Goal: Task Accomplishment & Management: Use online tool/utility

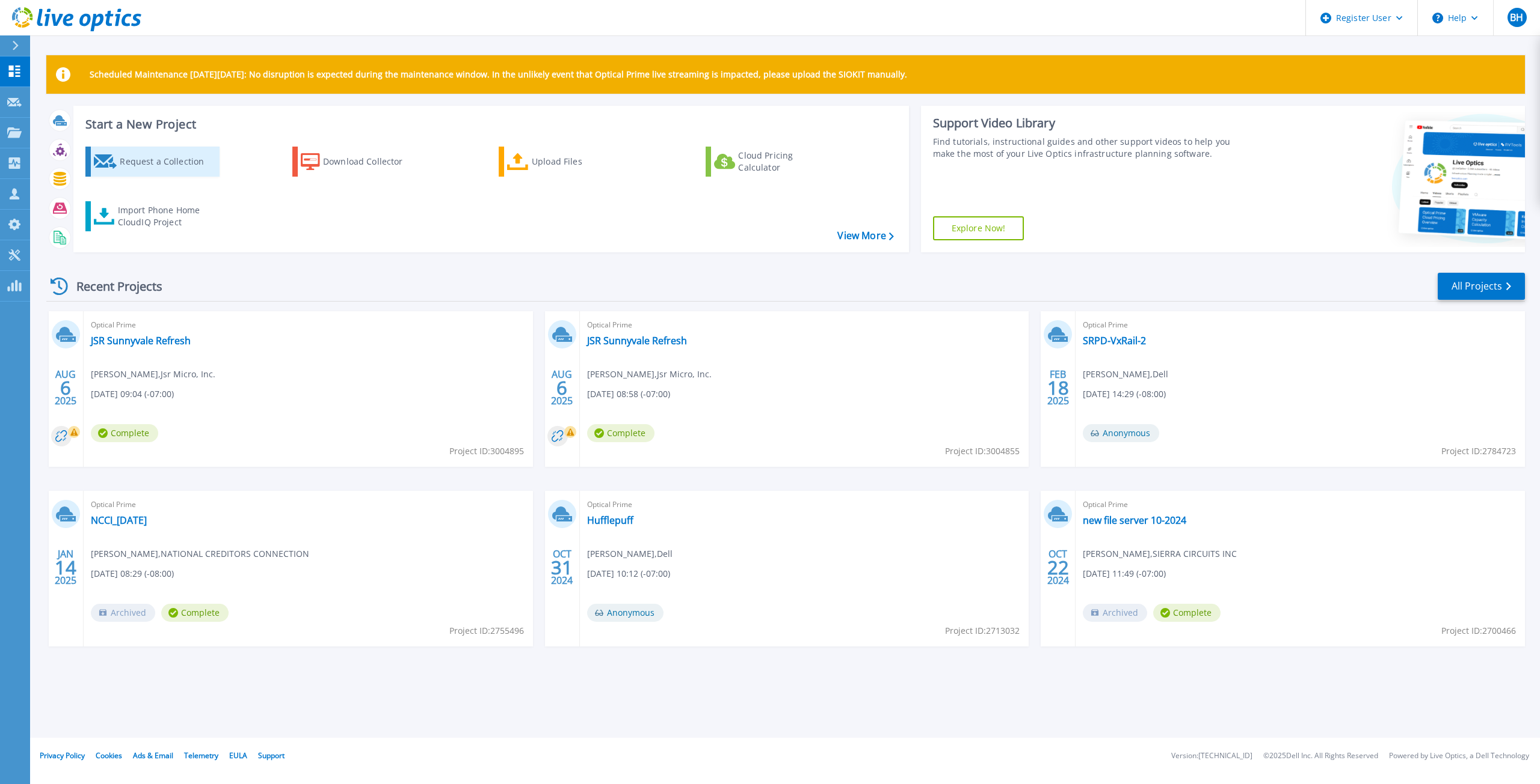
click at [158, 159] on div "Request a Collection" at bounding box center [168, 161] width 96 height 24
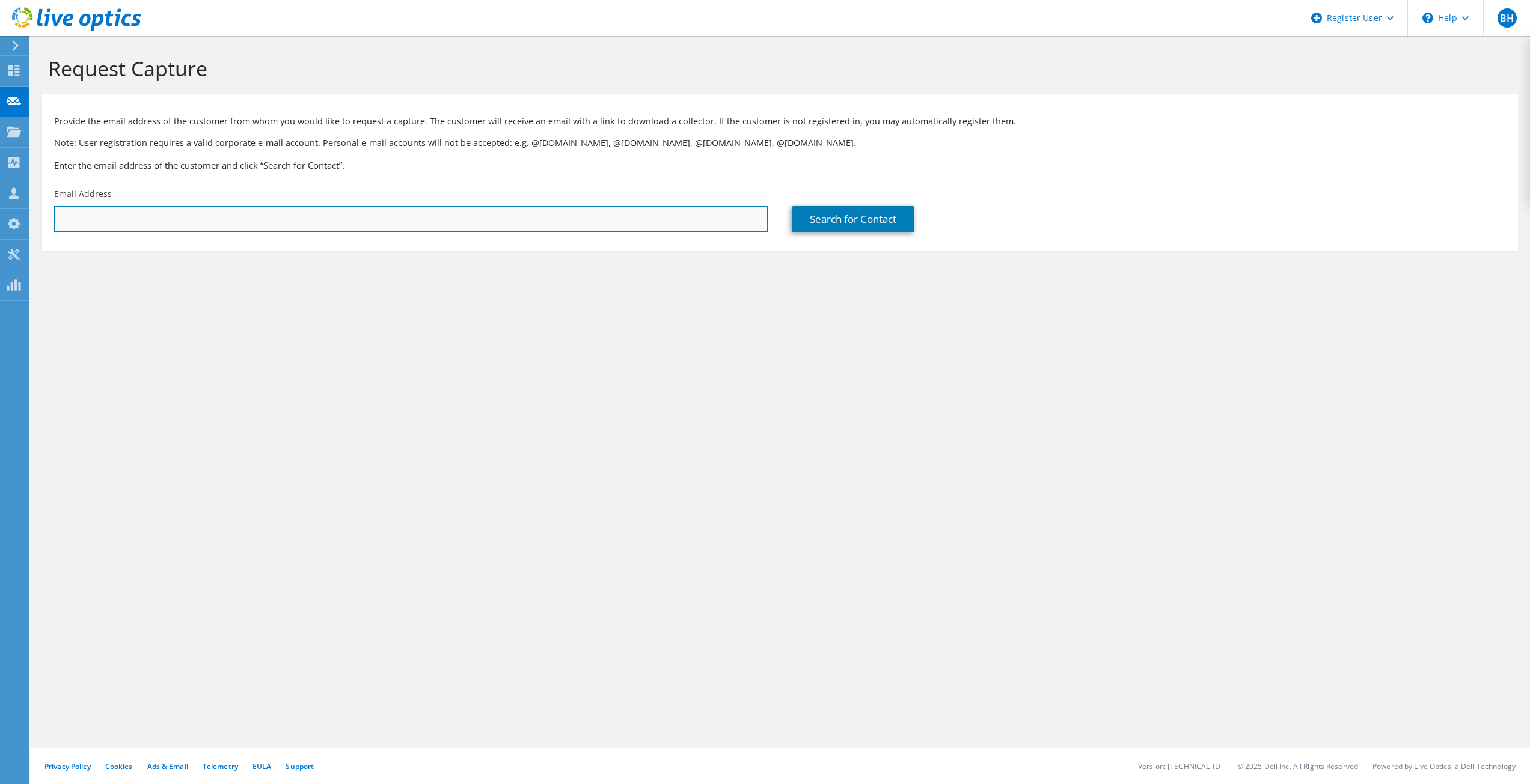
paste input "mikem@gbi1914.com"
type input "mikem@gbi1914.com"
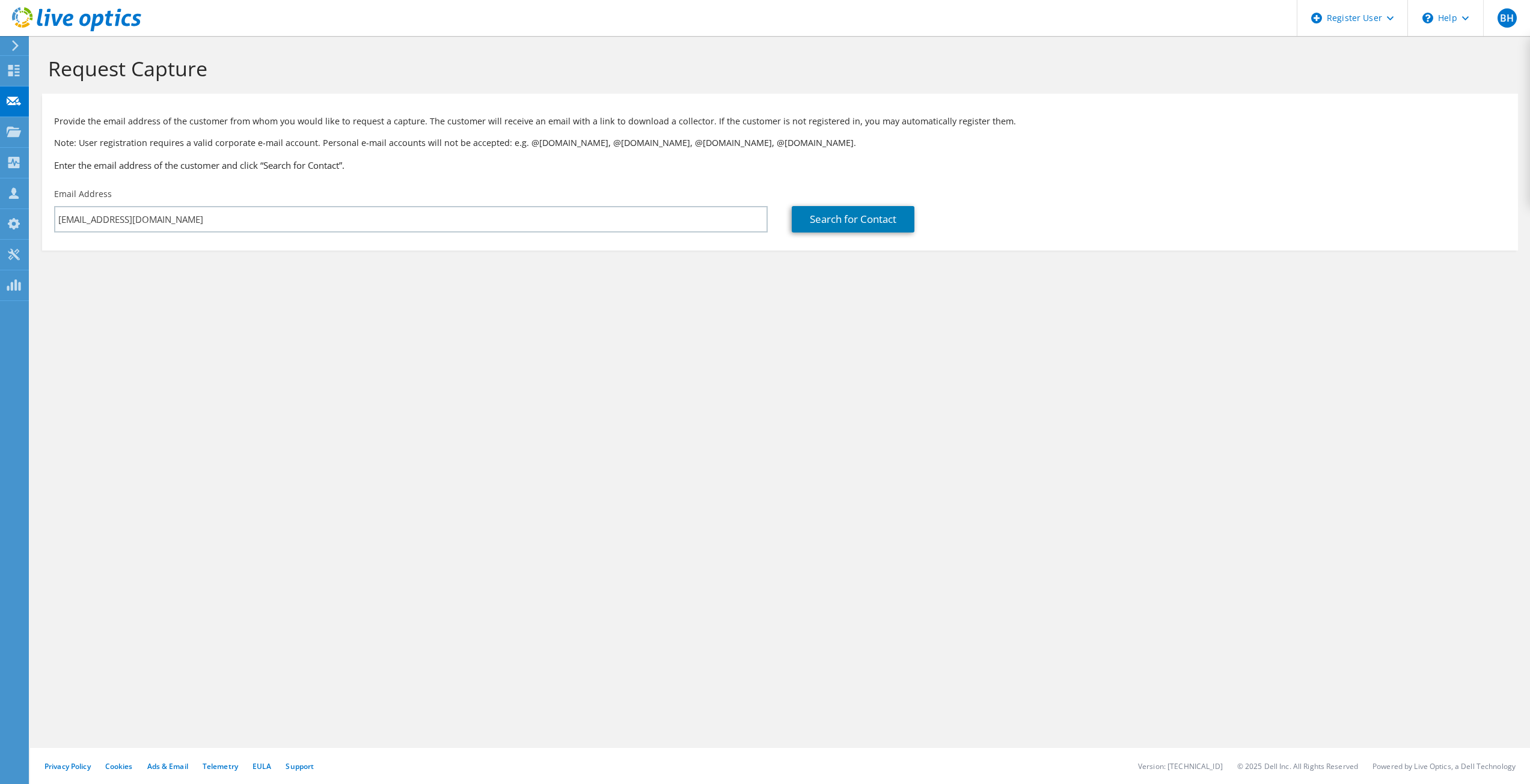
click at [810, 339] on div "Request Capture Provide the email address of the customer from whom you would l…" at bounding box center [779, 409] width 1500 height 748
click at [850, 220] on link "Search for Contact" at bounding box center [853, 219] width 122 height 26
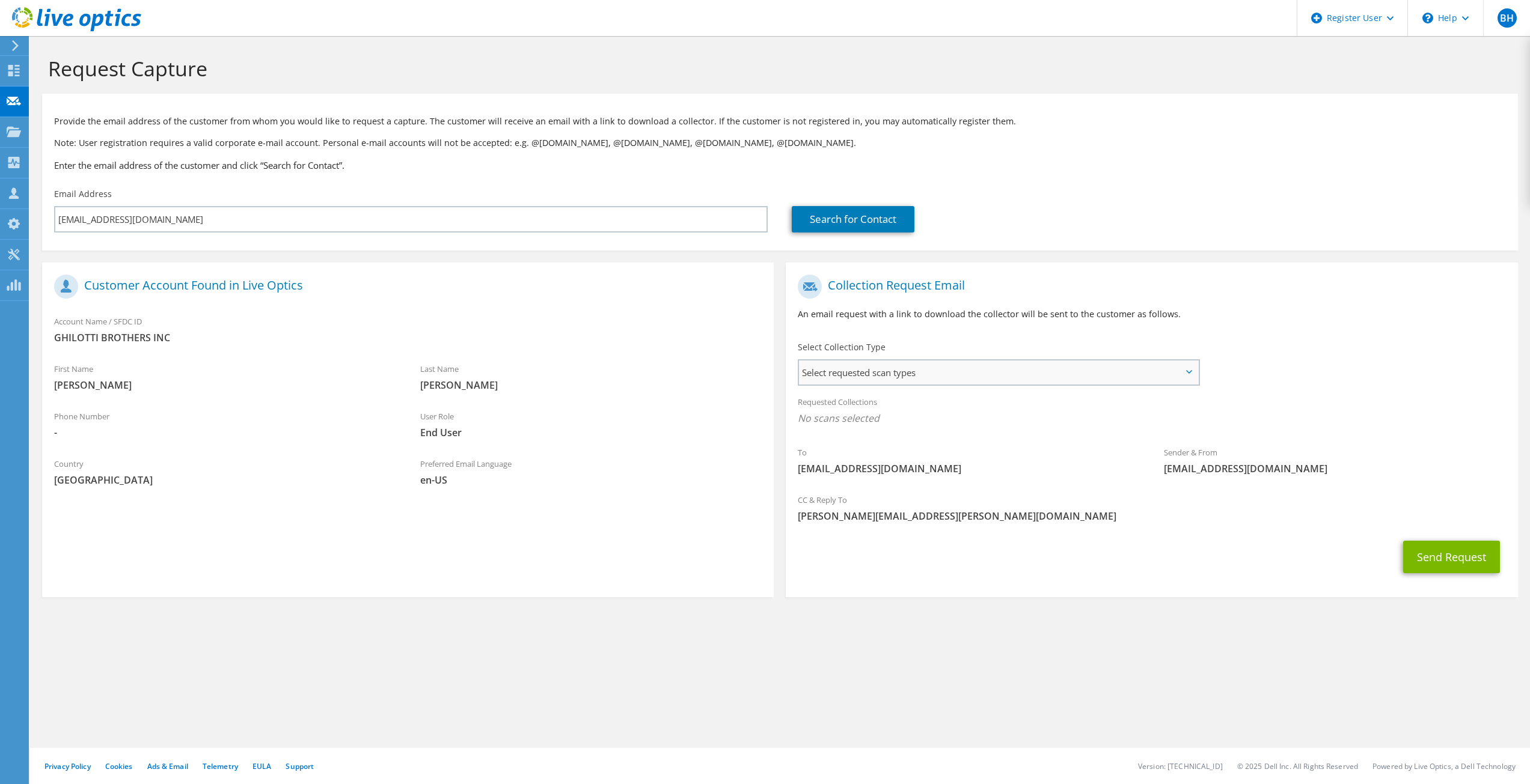
click at [1125, 371] on span "Select requested scan types" at bounding box center [998, 372] width 399 height 24
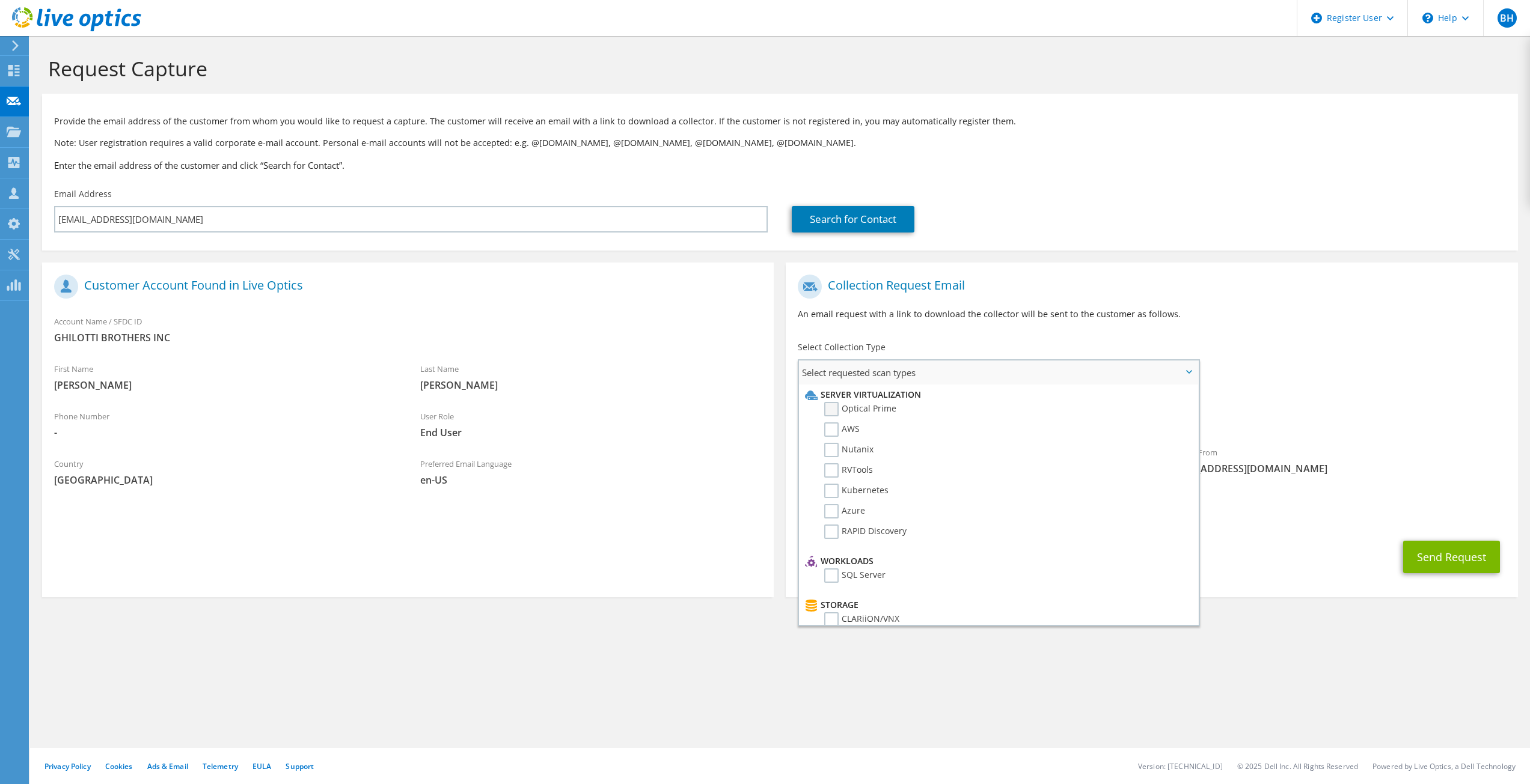
click at [828, 408] on label "Optical Prime" at bounding box center [860, 408] width 72 height 14
click at [0, 0] on input "Optical Prime" at bounding box center [0, 0] width 0 height 0
click at [1461, 425] on span "Optical Prime" at bounding box center [1151, 421] width 708 height 20
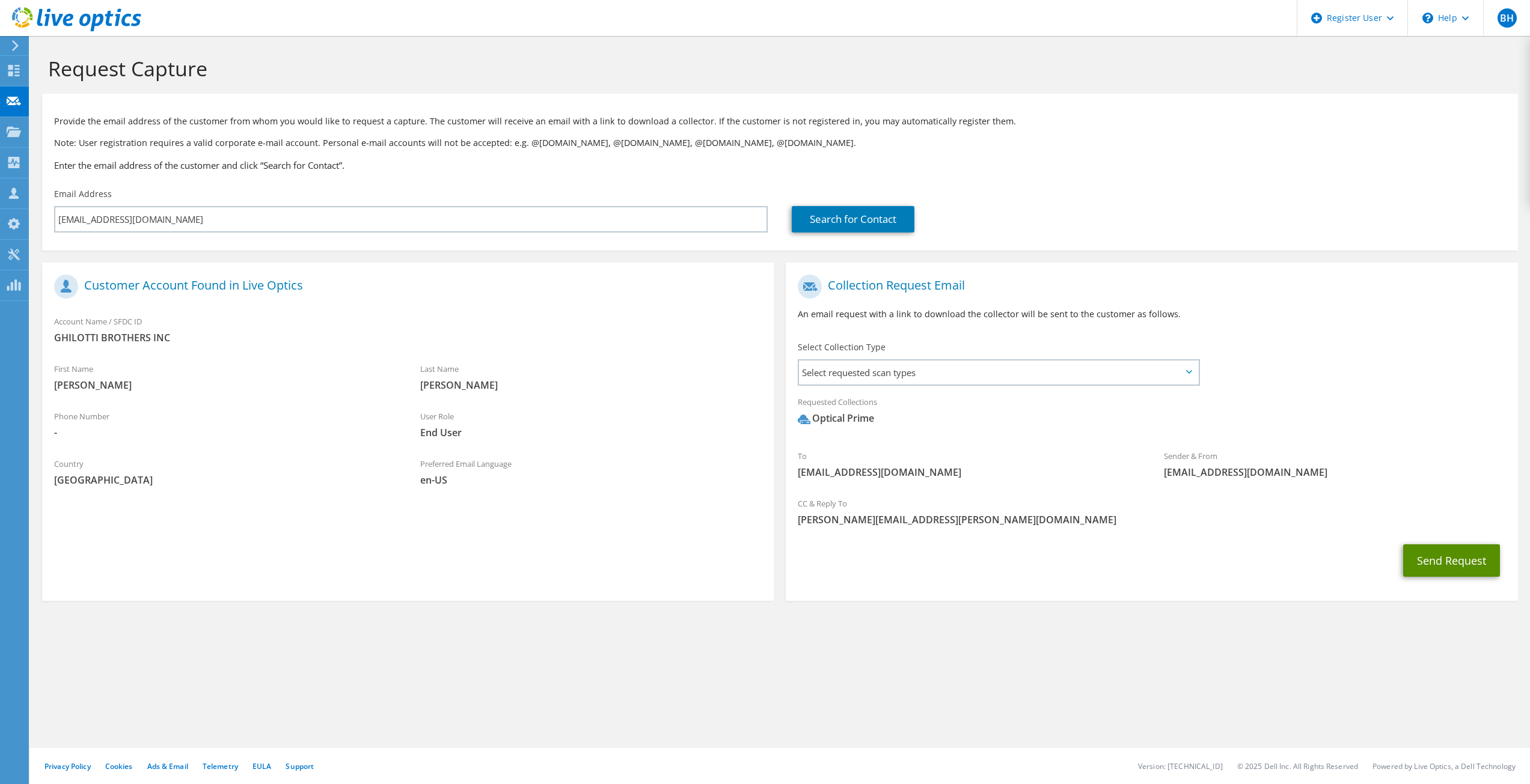
click at [1453, 553] on button "Send Request" at bounding box center [1452, 561] width 96 height 33
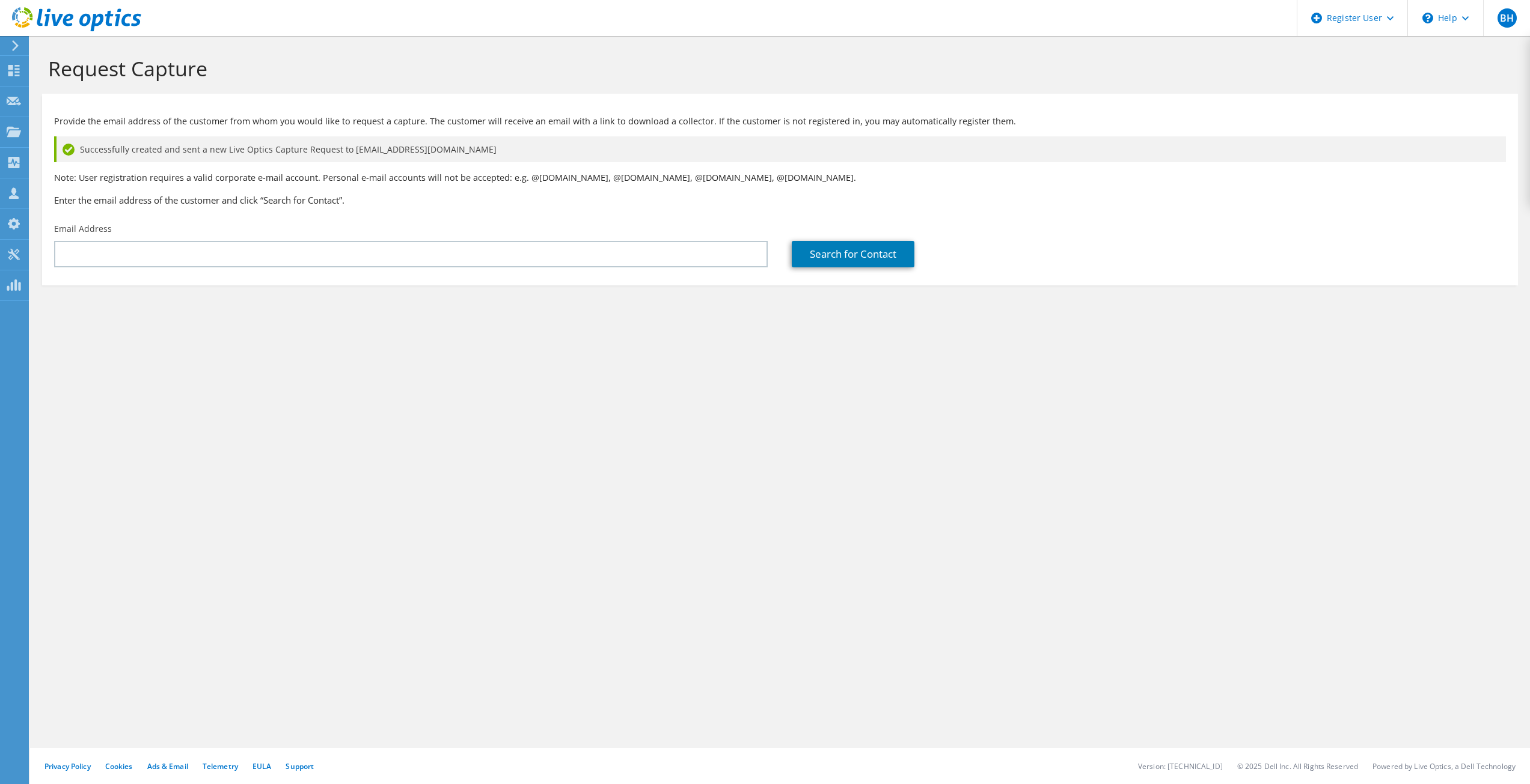
drag, startPoint x: 727, startPoint y: 411, endPoint x: 601, endPoint y: 396, distance: 126.9
click at [727, 411] on div "Request Capture Provide the email address of the customer from whom you would l…" at bounding box center [779, 409] width 1500 height 748
